Goal: Navigation & Orientation: Find specific page/section

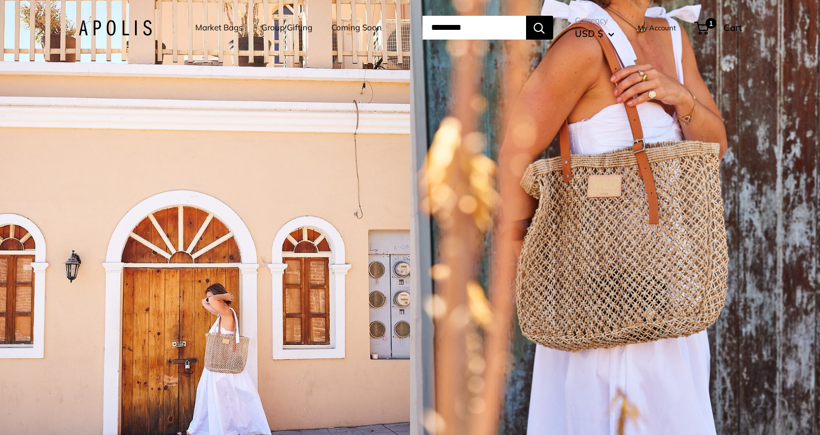
click at [220, 30] on link "Market Bags" at bounding box center [218, 27] width 47 height 15
